Goal: Information Seeking & Learning: Find contact information

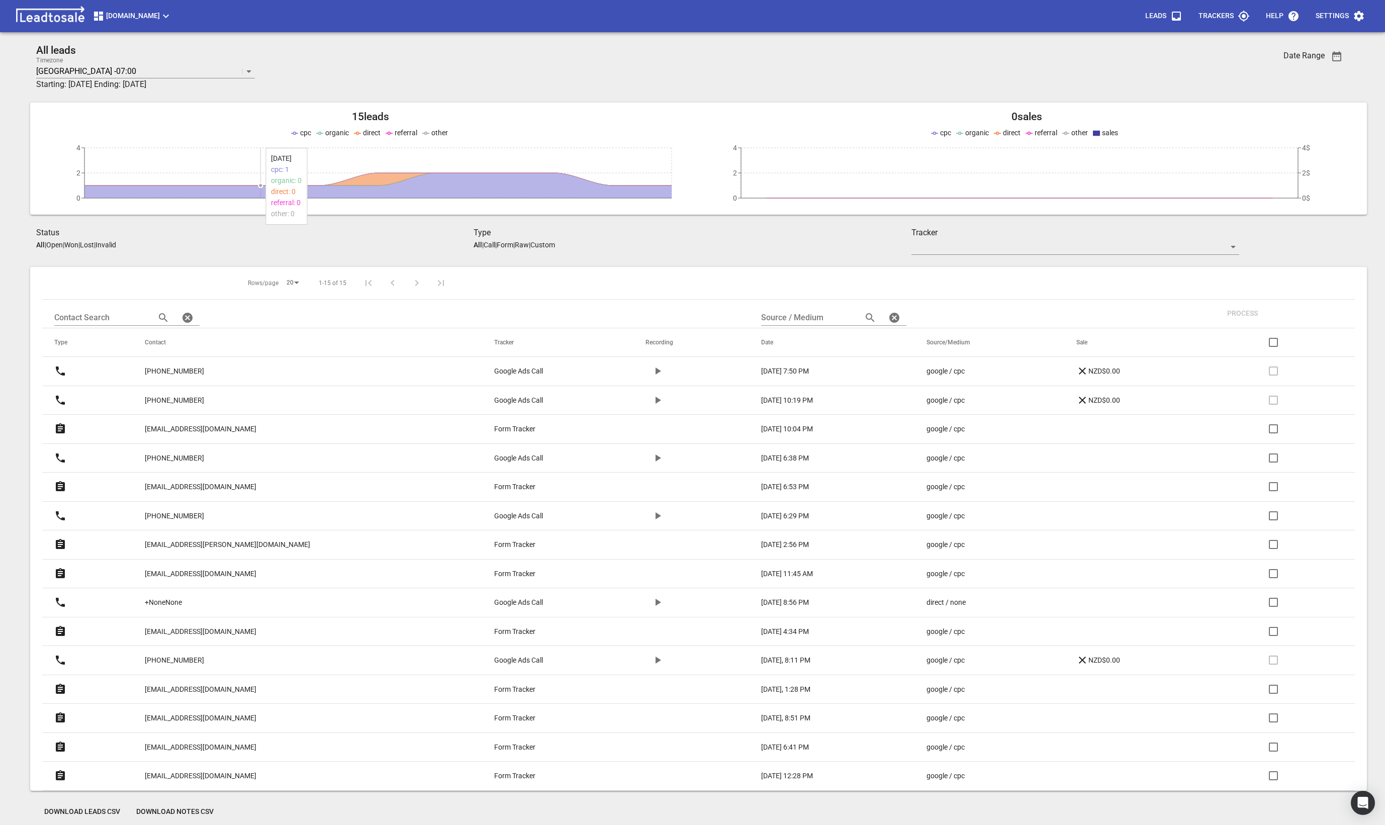
scroll to position [44, 0]
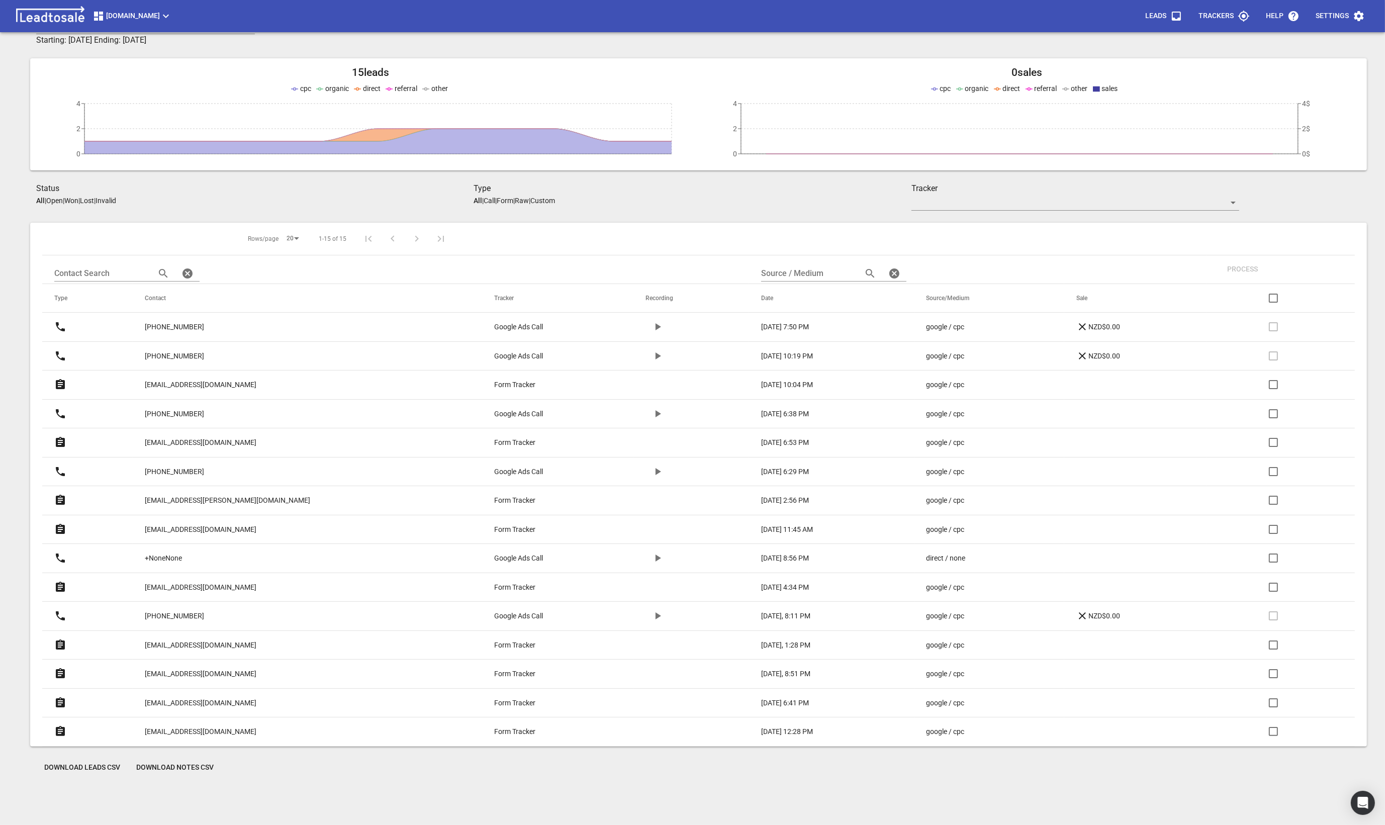
click at [192, 332] on p "[PHONE_NUMBER]" at bounding box center [174, 327] width 59 height 11
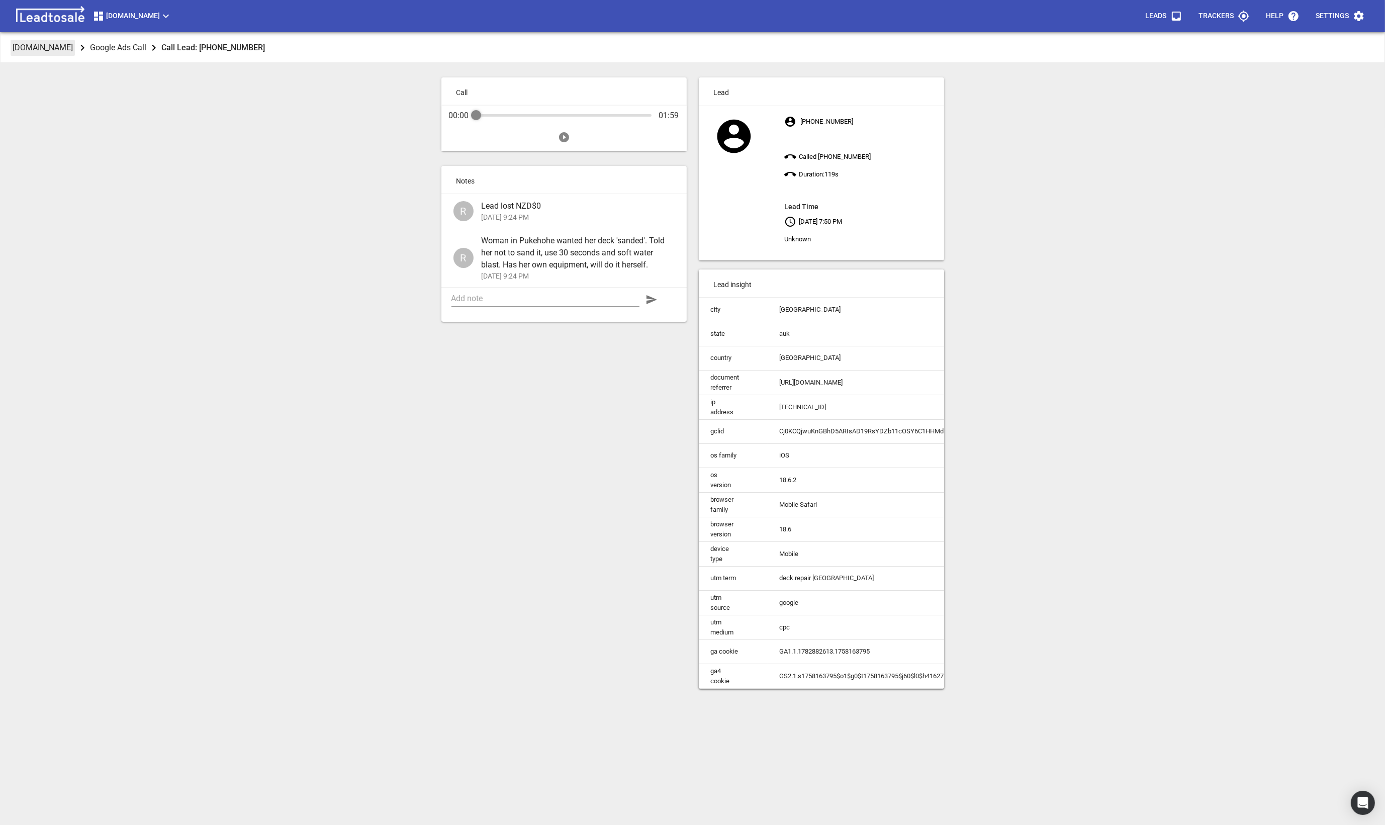
click at [73, 48] on p "[DOMAIN_NAME]" at bounding box center [43, 48] width 60 height 12
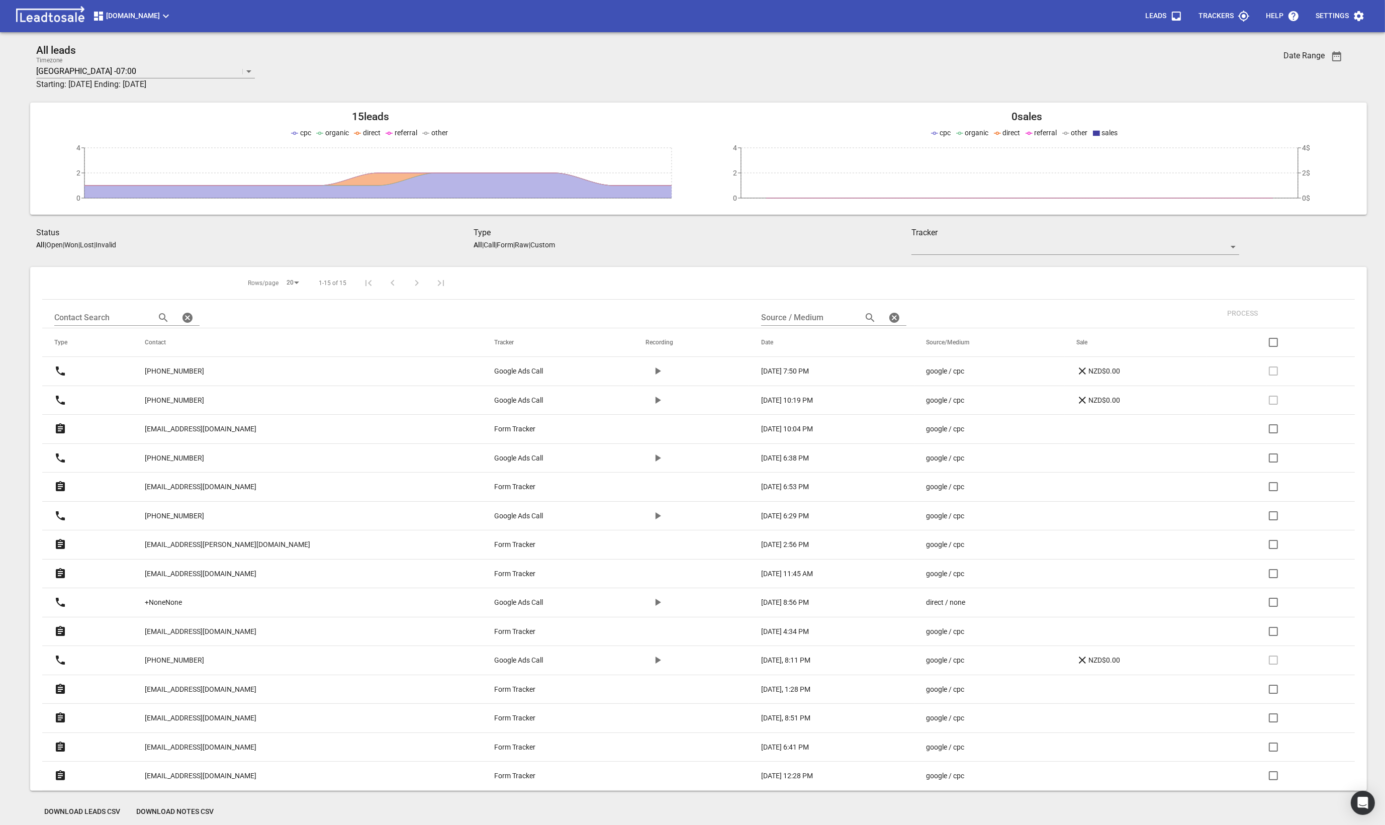
click at [196, 429] on p "[EMAIL_ADDRESS][DOMAIN_NAME]" at bounding box center [201, 429] width 112 height 11
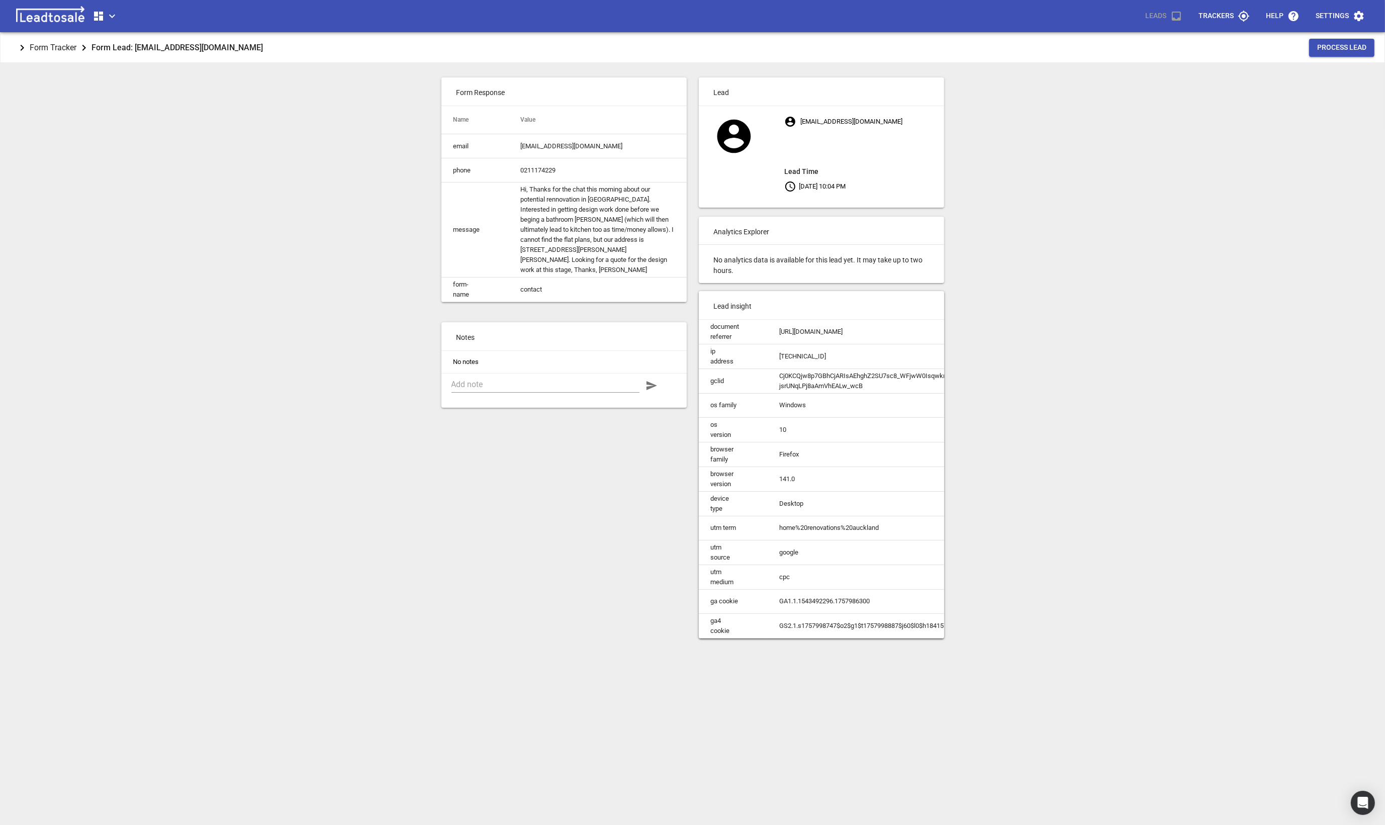
click at [57, 50] on p "Form Tracker" at bounding box center [53, 48] width 47 height 12
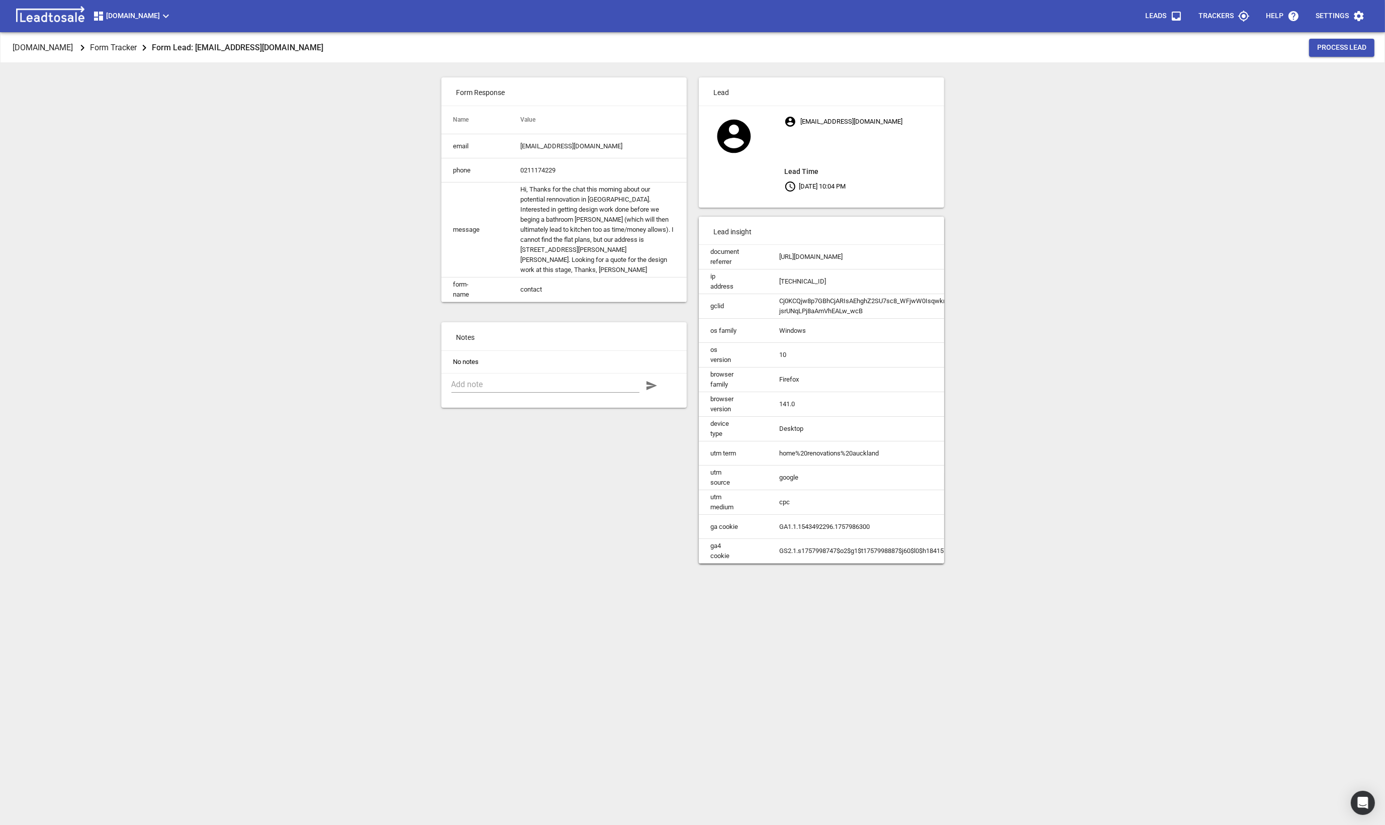
click at [57, 50] on p "[DOMAIN_NAME]" at bounding box center [43, 48] width 60 height 12
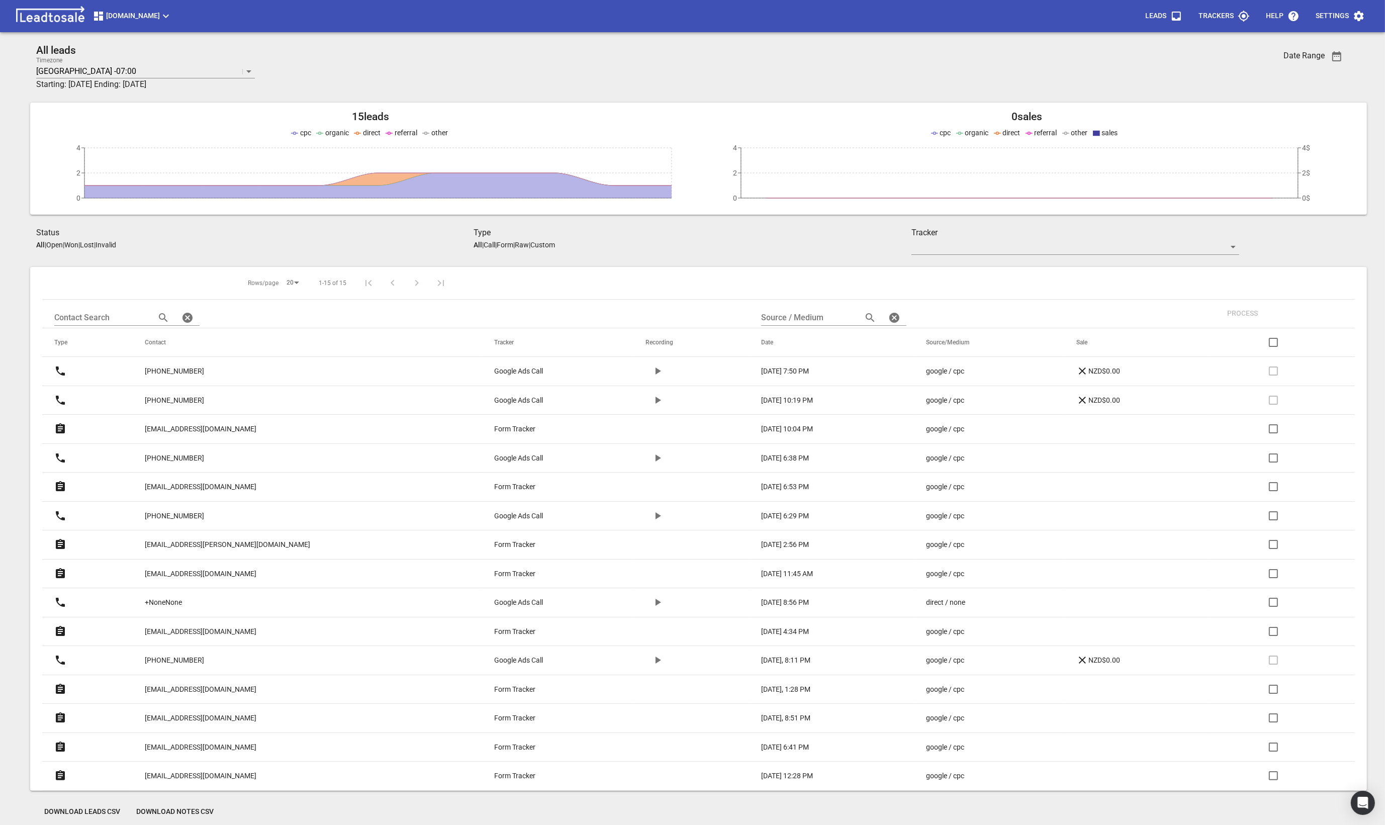
click at [197, 464] on p "[PHONE_NUMBER]" at bounding box center [174, 458] width 59 height 11
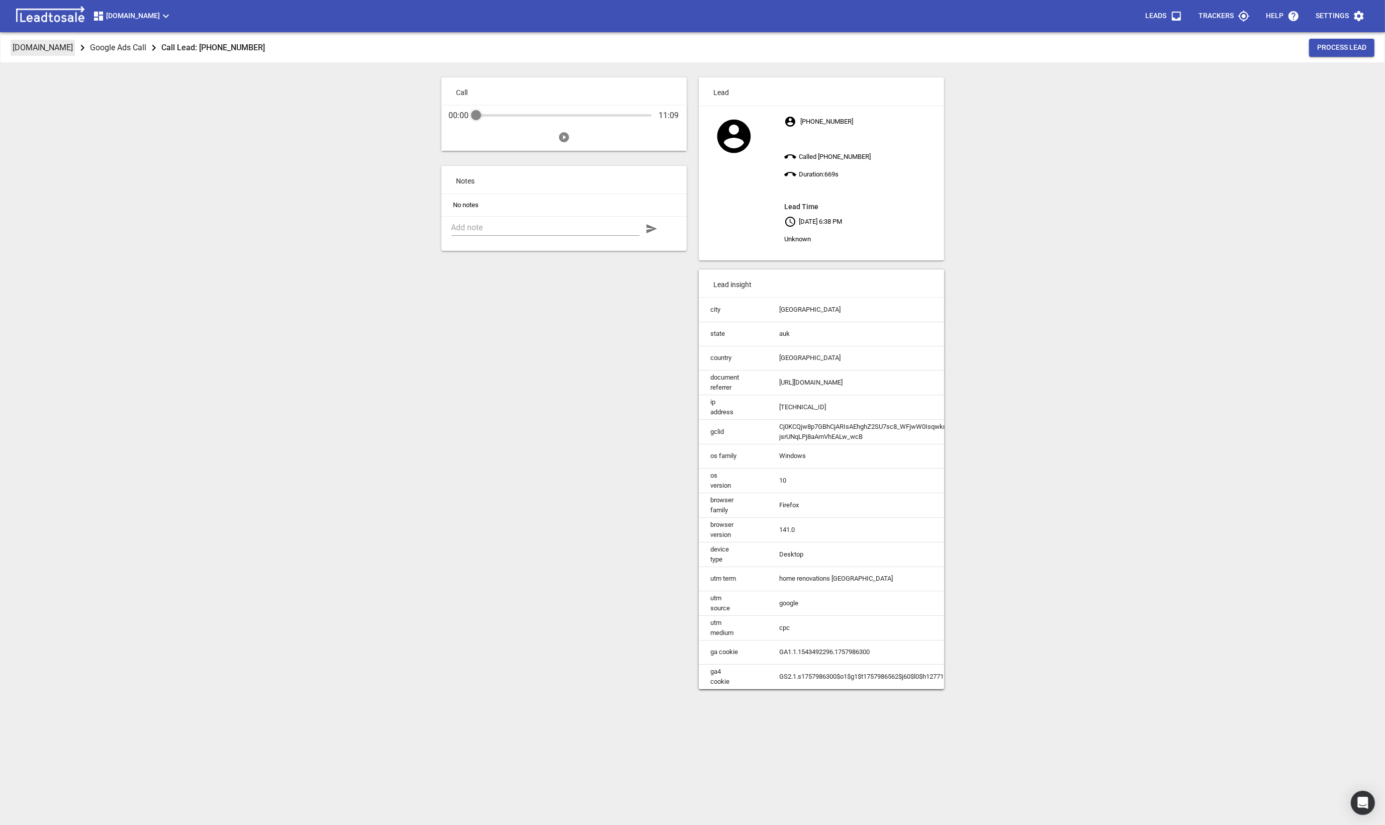
click at [57, 44] on p "[DOMAIN_NAME]" at bounding box center [43, 48] width 60 height 12
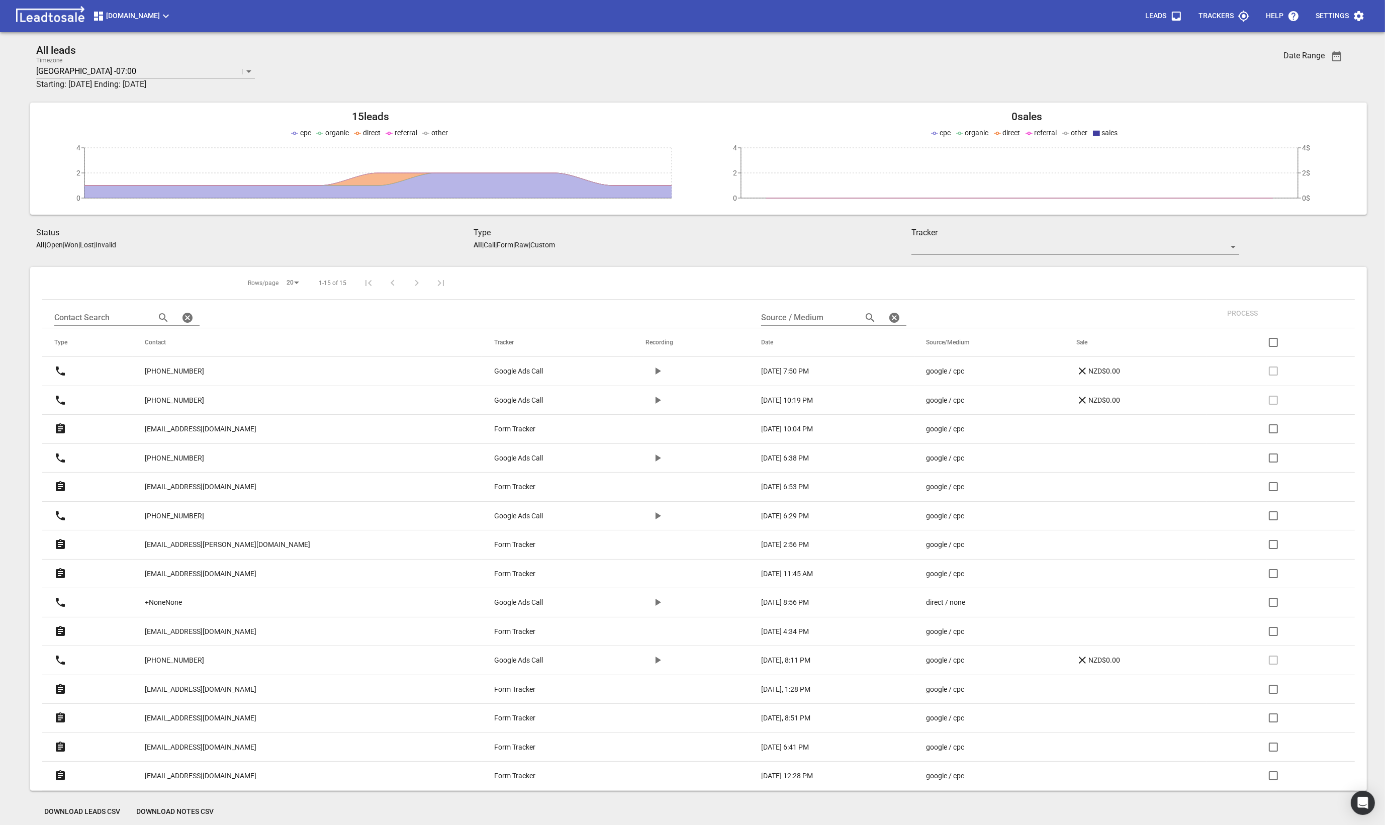
click at [213, 485] on p "[EMAIL_ADDRESS][DOMAIN_NAME]" at bounding box center [201, 487] width 112 height 11
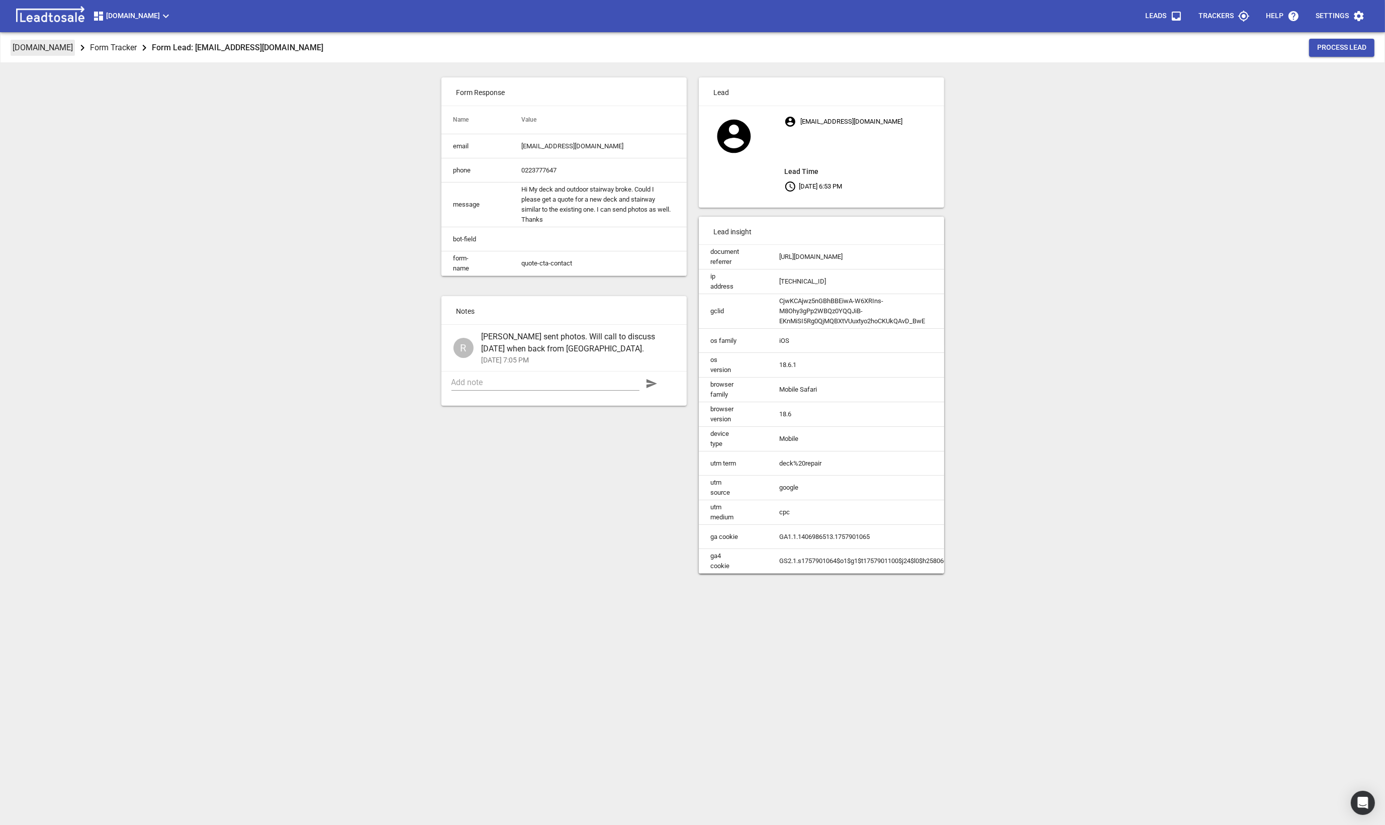
click at [64, 48] on p "[DOMAIN_NAME]" at bounding box center [43, 48] width 60 height 12
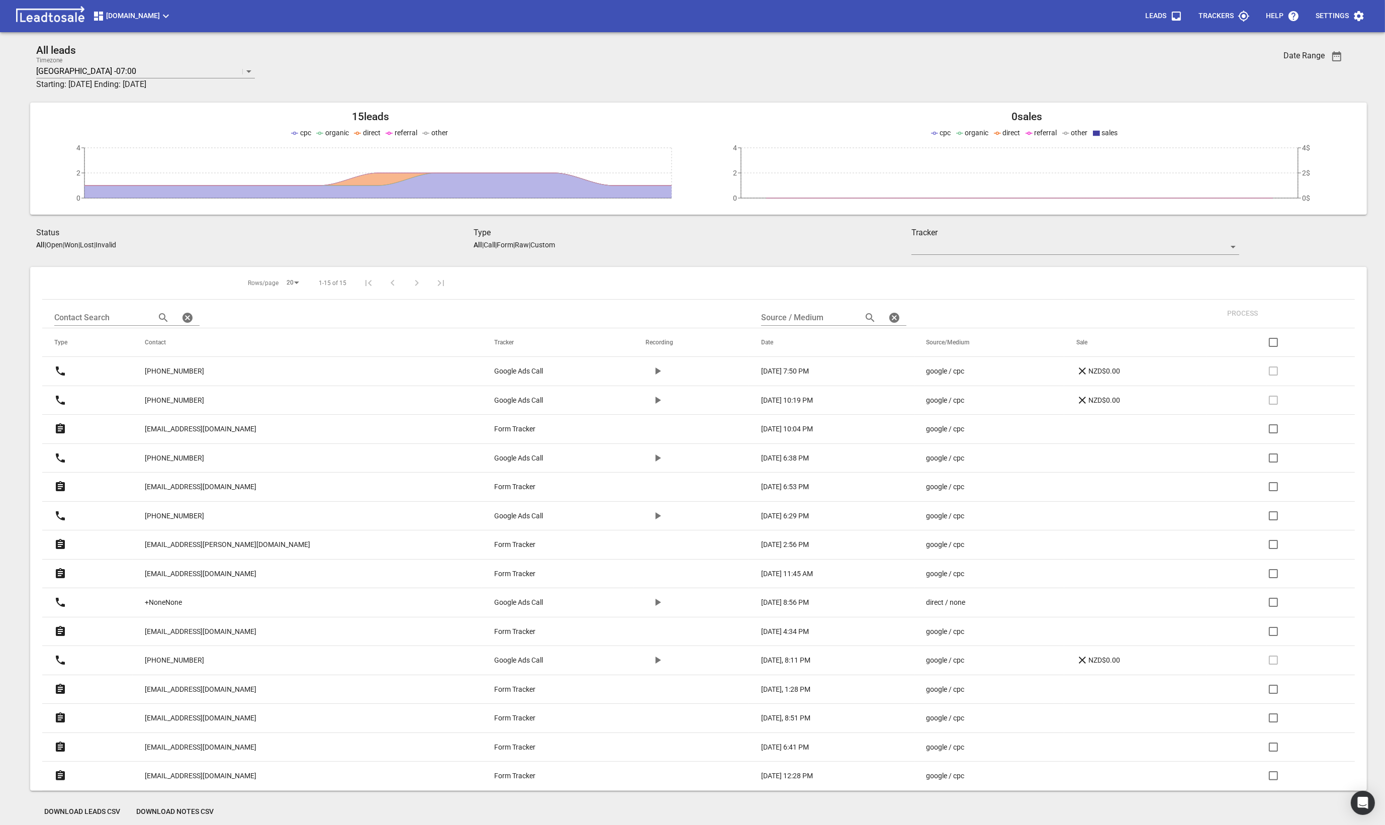
click at [204, 521] on p "[PHONE_NUMBER]" at bounding box center [174, 516] width 59 height 11
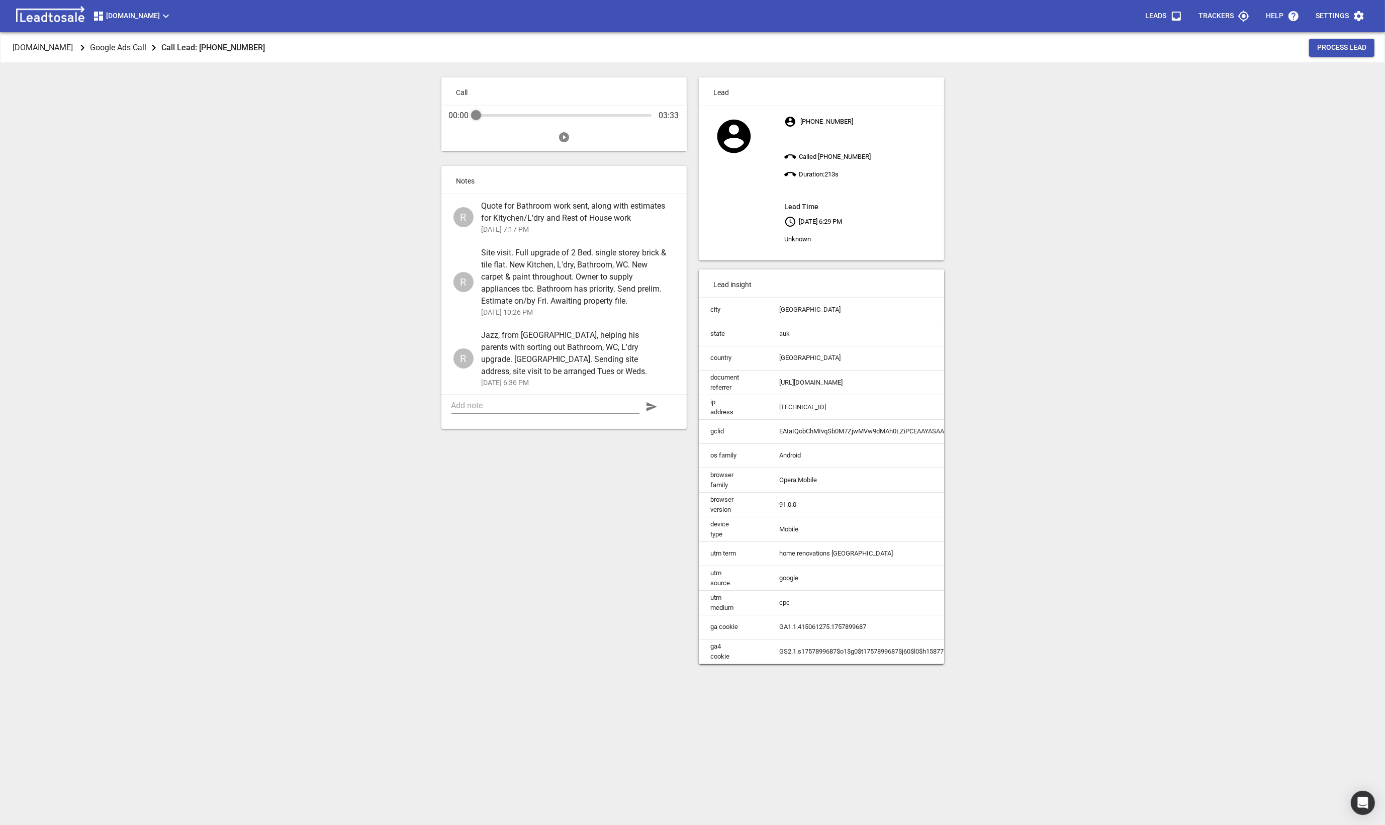
click at [312, 225] on div "[DOMAIN_NAME] Google Ads Call Call Lead: [PHONE_NUMBER] Process Lead Call 00:00…" at bounding box center [692, 445] width 1377 height 825
click at [259, 282] on div "Design2renovate.co.nz Google Ads Call Call Lead: +64224008074 Process Lead Call…" at bounding box center [692, 445] width 1377 height 825
click at [66, 50] on p "[DOMAIN_NAME]" at bounding box center [43, 48] width 60 height 12
